Goal: Subscribe to service/newsletter

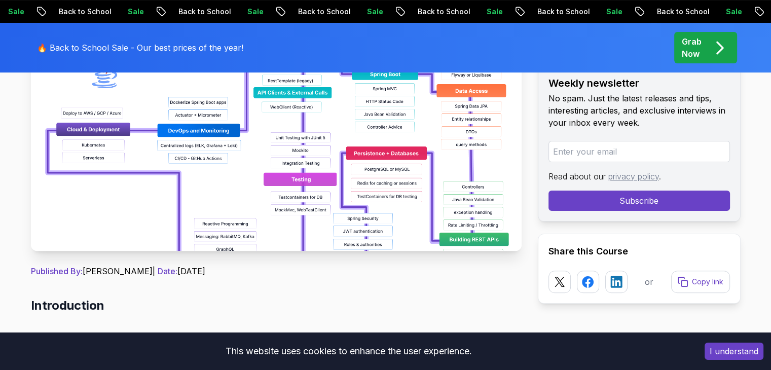
click at [343, 124] on img at bounding box center [276, 137] width 491 height 228
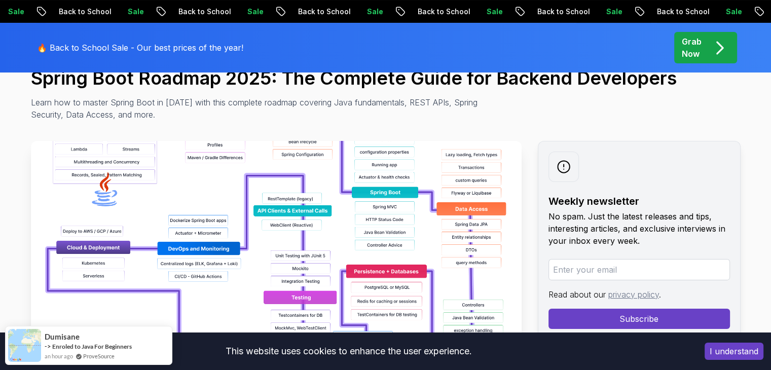
scroll to position [236, 0]
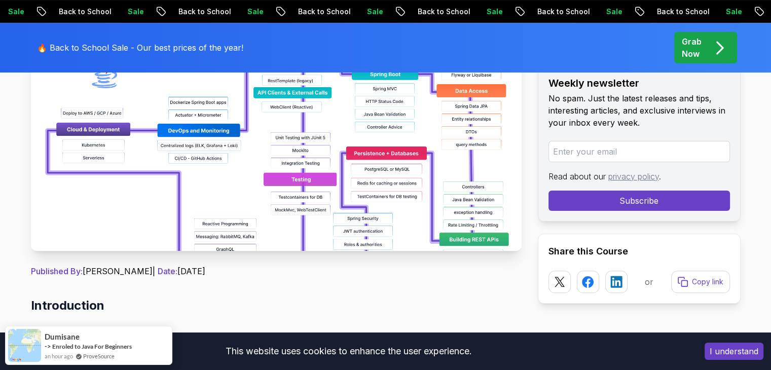
click at [225, 146] on img at bounding box center [276, 137] width 491 height 228
click at [472, 235] on img at bounding box center [276, 137] width 491 height 228
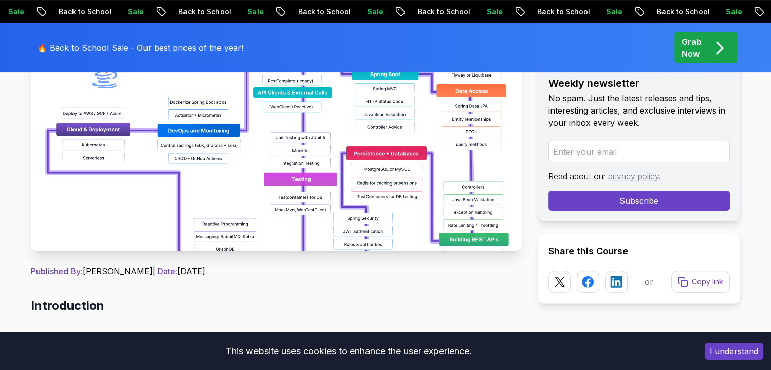
click at [617, 153] on input "email" at bounding box center [640, 151] width 182 height 21
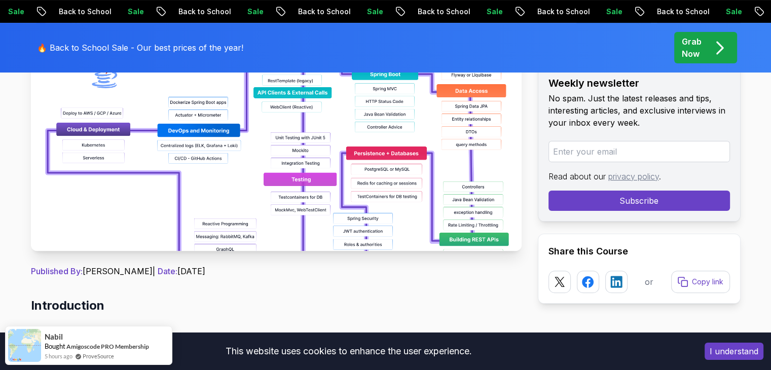
click at [574, 159] on input "email" at bounding box center [640, 151] width 182 height 21
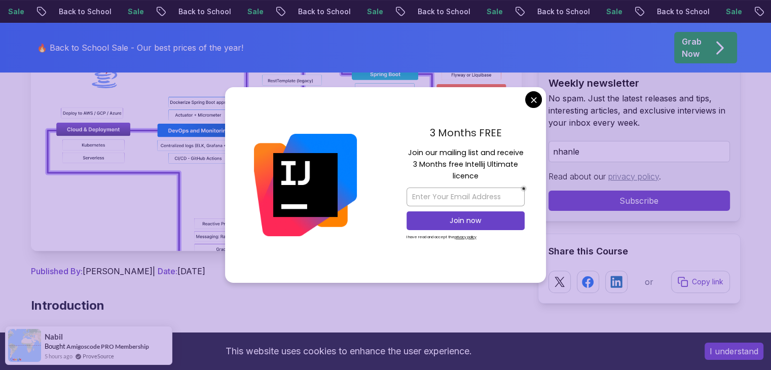
type input "[EMAIL_ADDRESS][DOMAIN_NAME]"
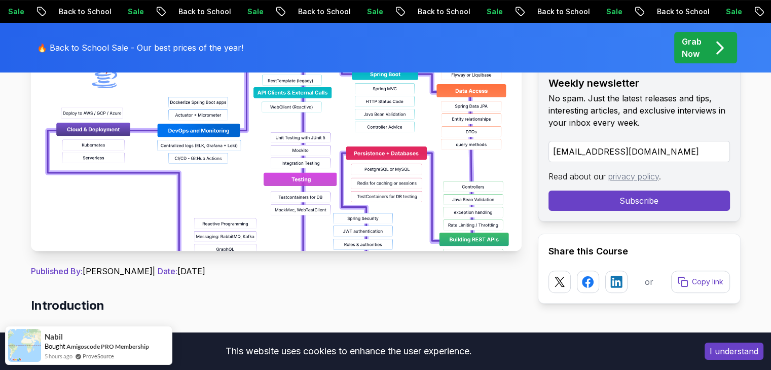
click at [612, 201] on button "Subscribe" at bounding box center [640, 201] width 182 height 20
